Goal: Task Accomplishment & Management: Manage account settings

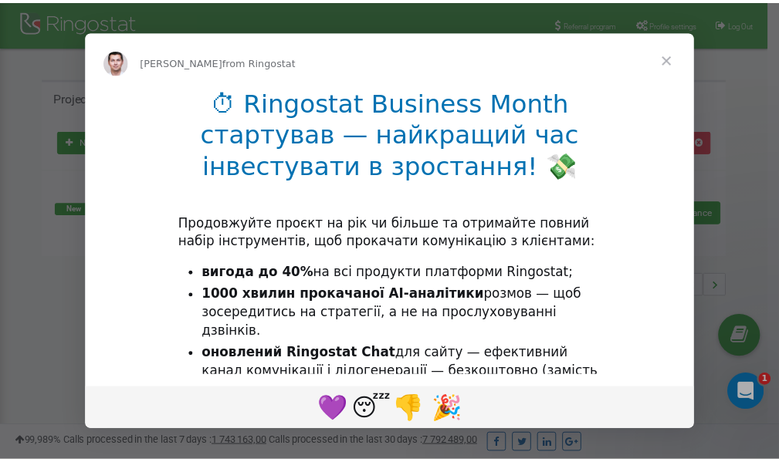
scroll to position [231, 0]
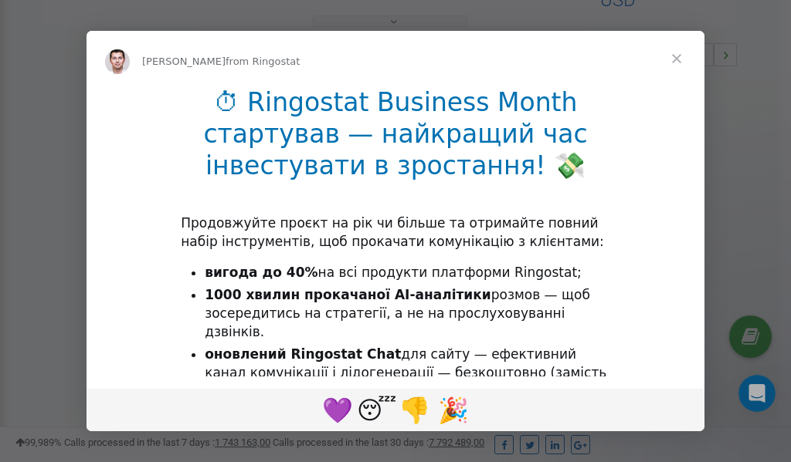
click at [677, 59] on span "Close" at bounding box center [676, 59] width 56 height 56
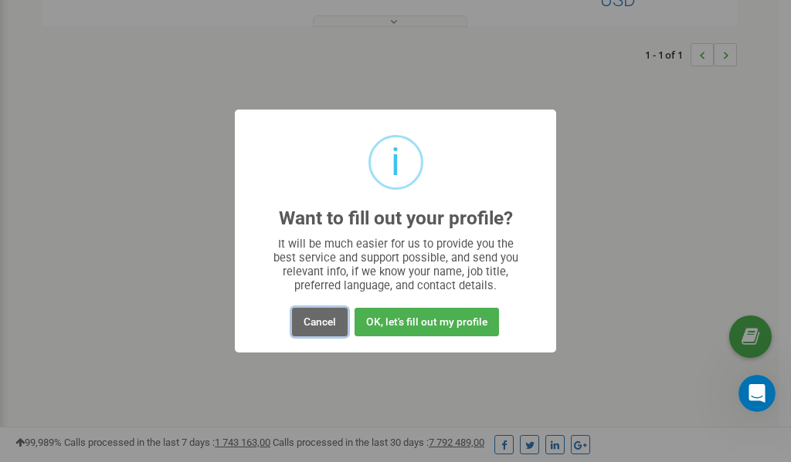
click at [321, 326] on button "Cancel" at bounding box center [320, 322] width 56 height 29
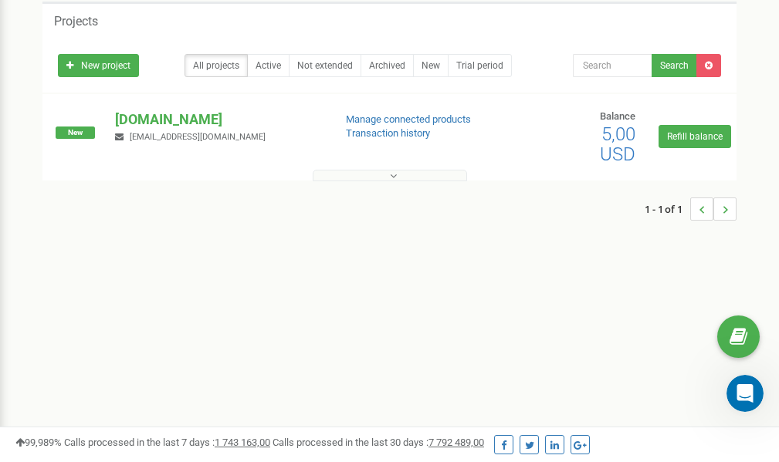
scroll to position [0, 0]
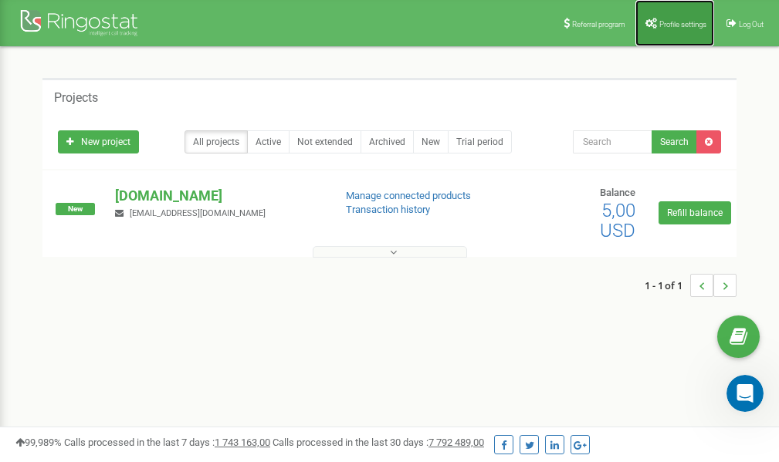
click at [662, 25] on span "Profile settings" at bounding box center [682, 24] width 47 height 8
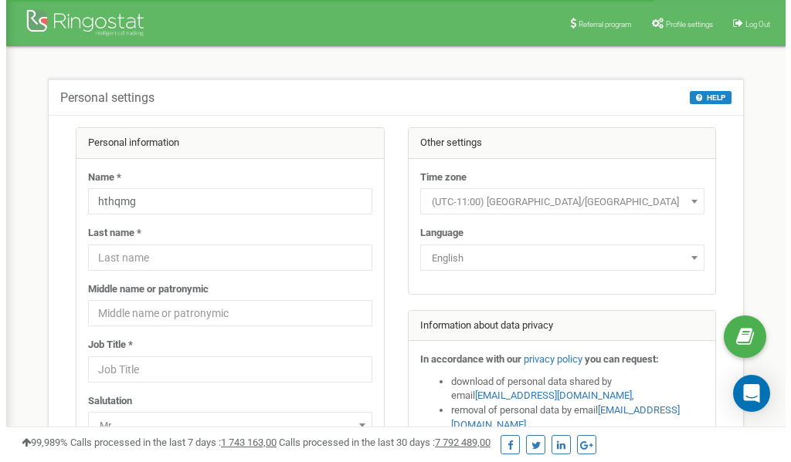
scroll to position [77, 0]
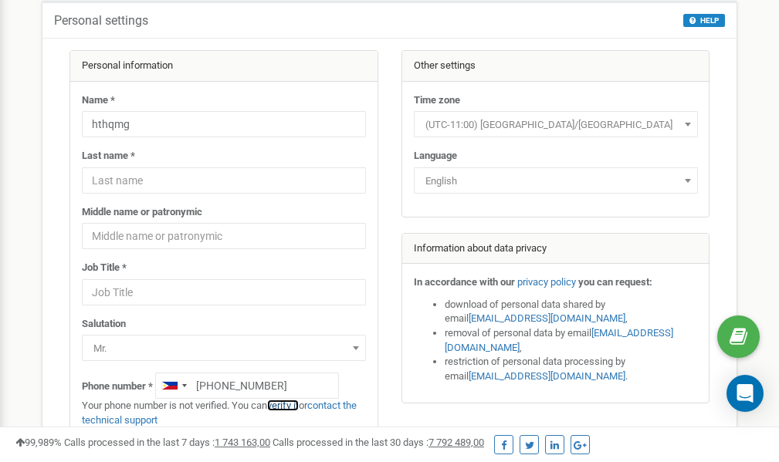
click at [288, 407] on link "verify it" at bounding box center [283, 406] width 32 height 12
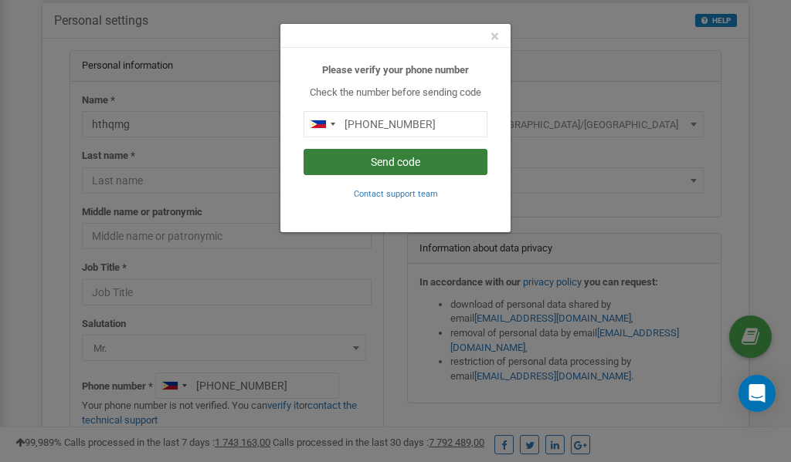
click at [401, 162] on button "Send code" at bounding box center [395, 162] width 184 height 26
